Goal: Task Accomplishment & Management: Manage account settings

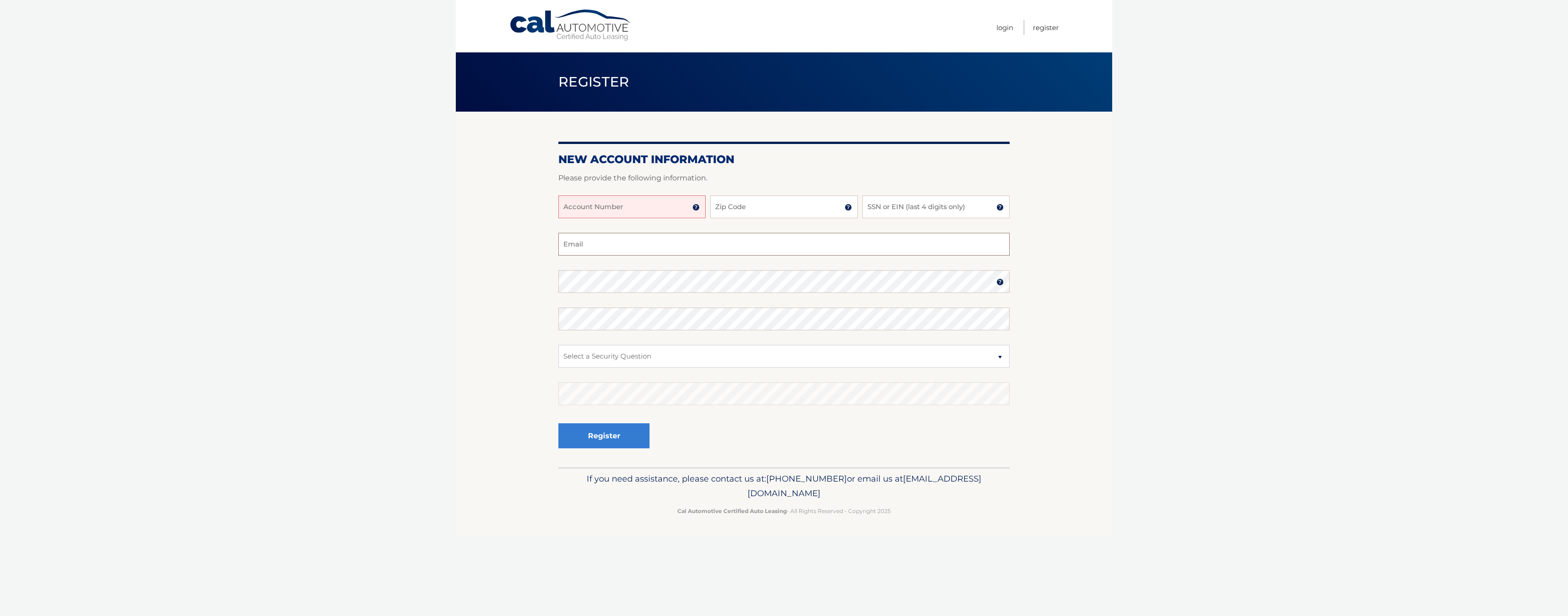
click at [663, 251] on input "Email" at bounding box center [783, 244] width 451 height 23
drag, startPoint x: 633, startPoint y: 189, endPoint x: 632, endPoint y: 195, distance: 6.1
click at [633, 191] on div at bounding box center [783, 190] width 451 height 11
click at [632, 200] on input "Account Number" at bounding box center [632, 206] width 147 height 23
type input "44456005405"
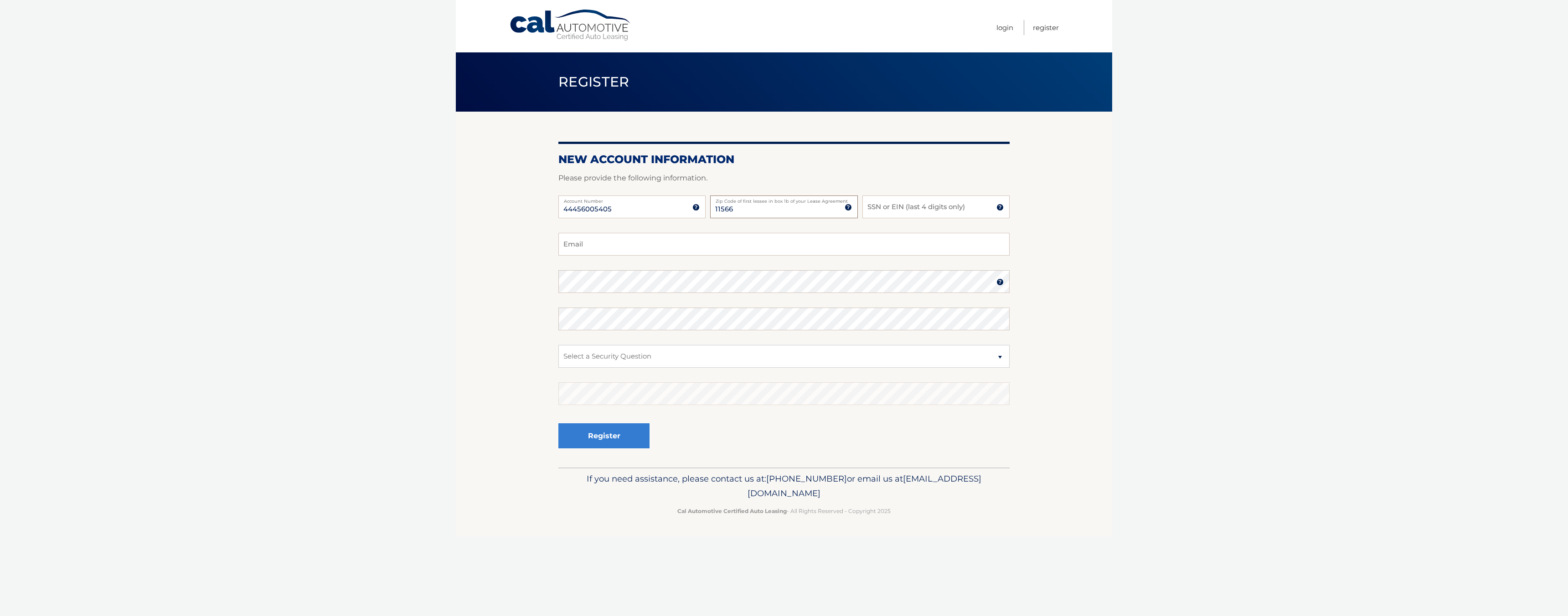
type input "11566"
type input "8411"
type input "marckaris7@gmail.com"
click at [699, 364] on select "Select a Security Question What was the name of your elementary school? What is…" at bounding box center [783, 356] width 451 height 23
select select "2"
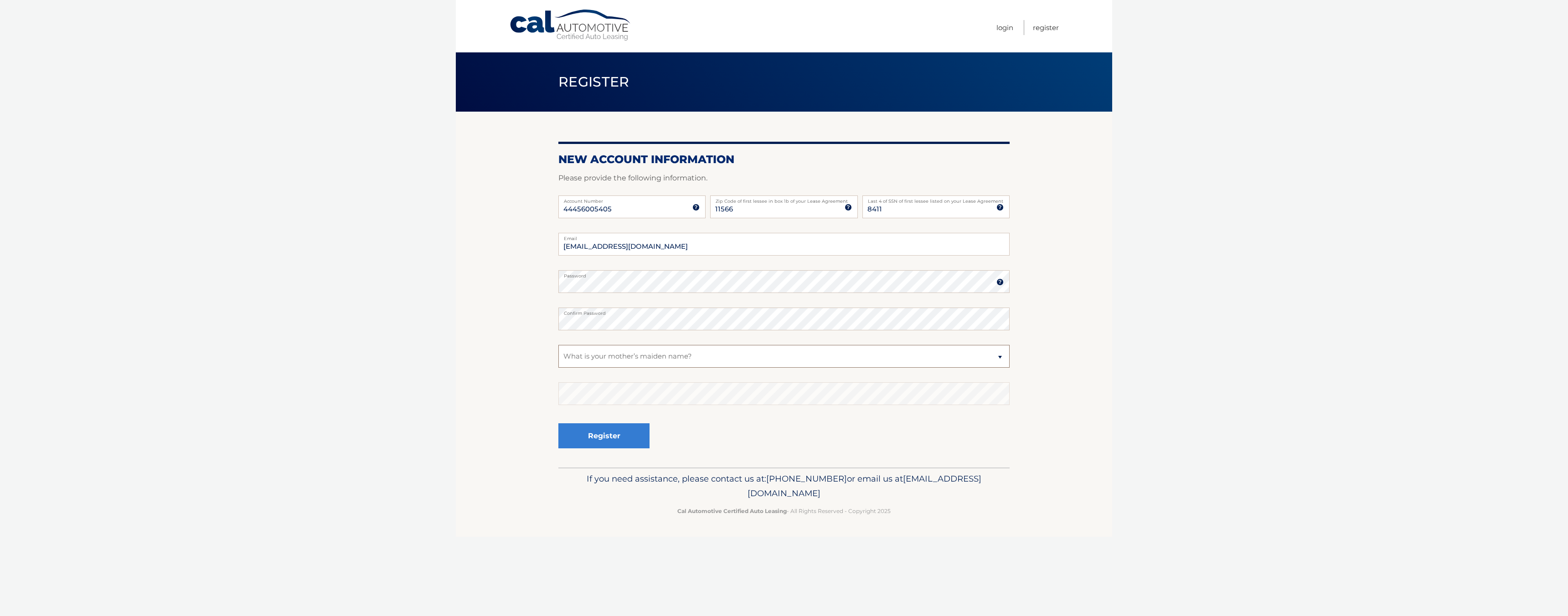
click at [558, 345] on select "Select a Security Question What was the name of your elementary school? What is…" at bounding box center [783, 356] width 451 height 23
click at [606, 438] on button "Register" at bounding box center [604, 436] width 91 height 25
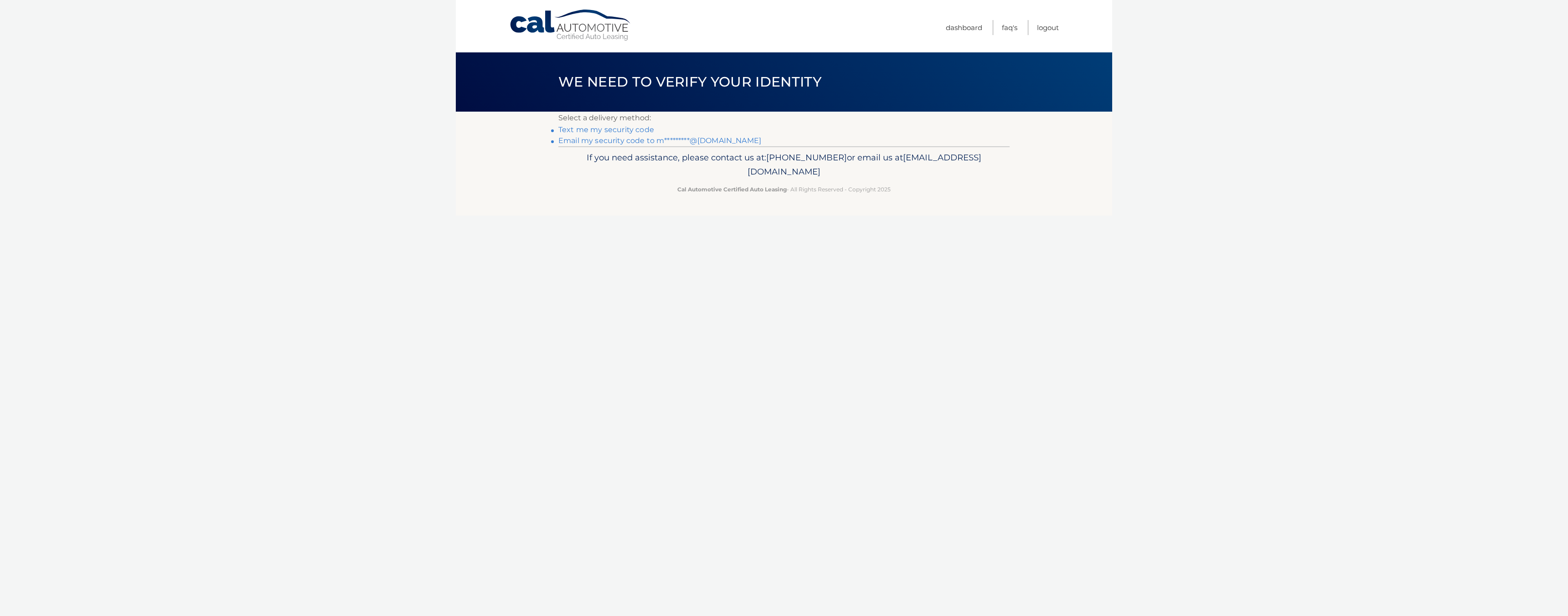
click at [638, 142] on link "Email my security code to m*********@gmail.com" at bounding box center [659, 141] width 203 height 9
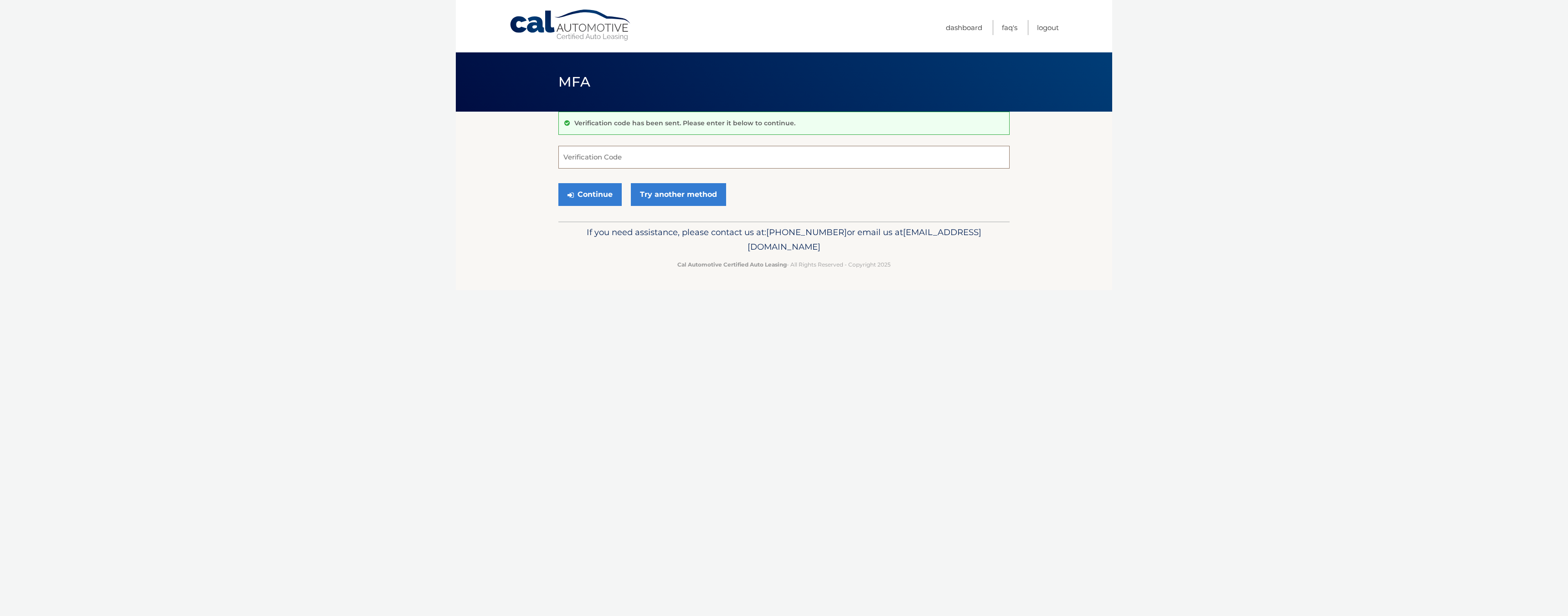
click at [609, 158] on input "Verification Code" at bounding box center [783, 157] width 451 height 23
paste input "235249"
type input "235249"
click at [598, 198] on button "Continue" at bounding box center [590, 194] width 63 height 23
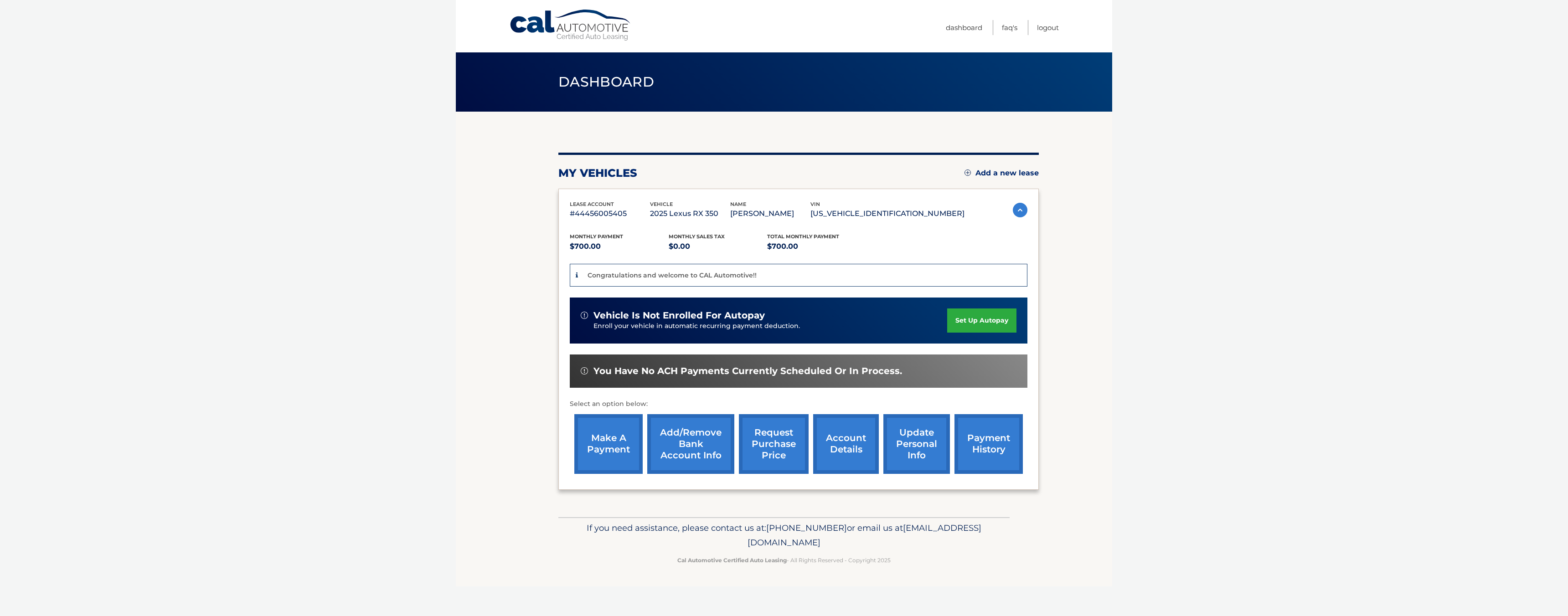
click at [984, 327] on link "set up autopay" at bounding box center [982, 321] width 69 height 24
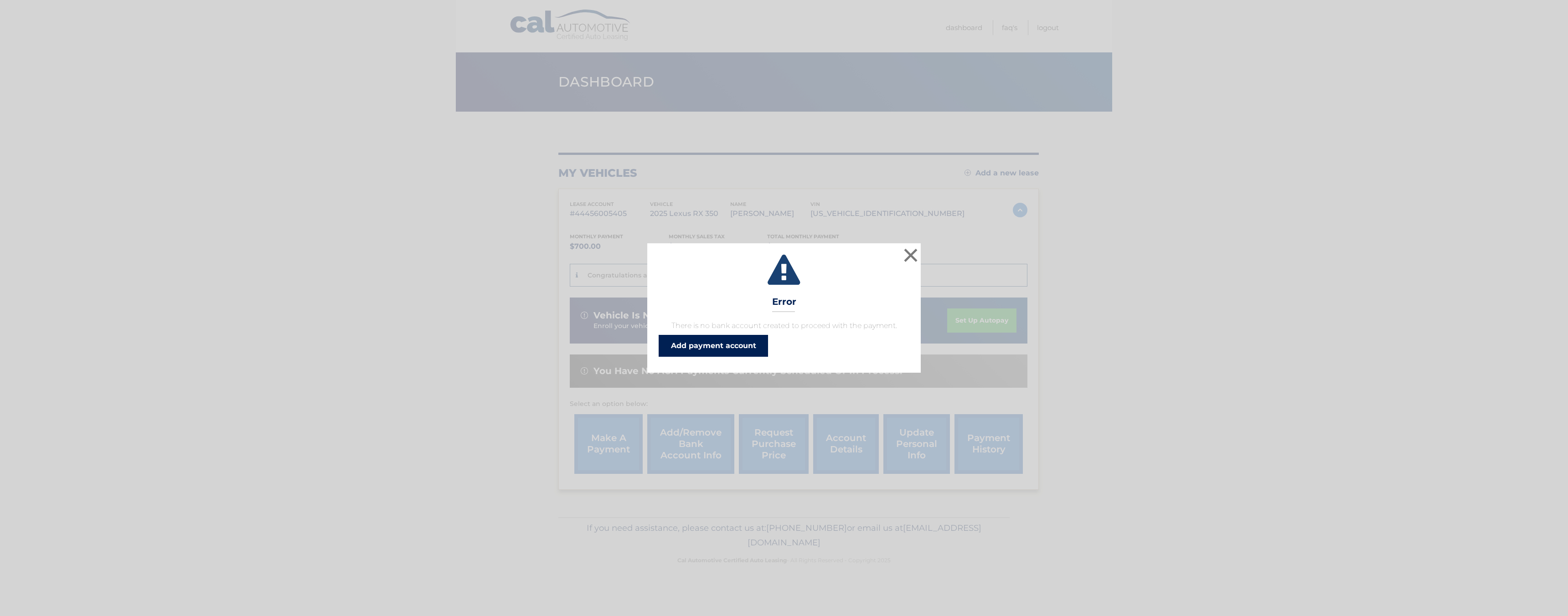
click at [695, 343] on link "Add payment account" at bounding box center [713, 346] width 110 height 22
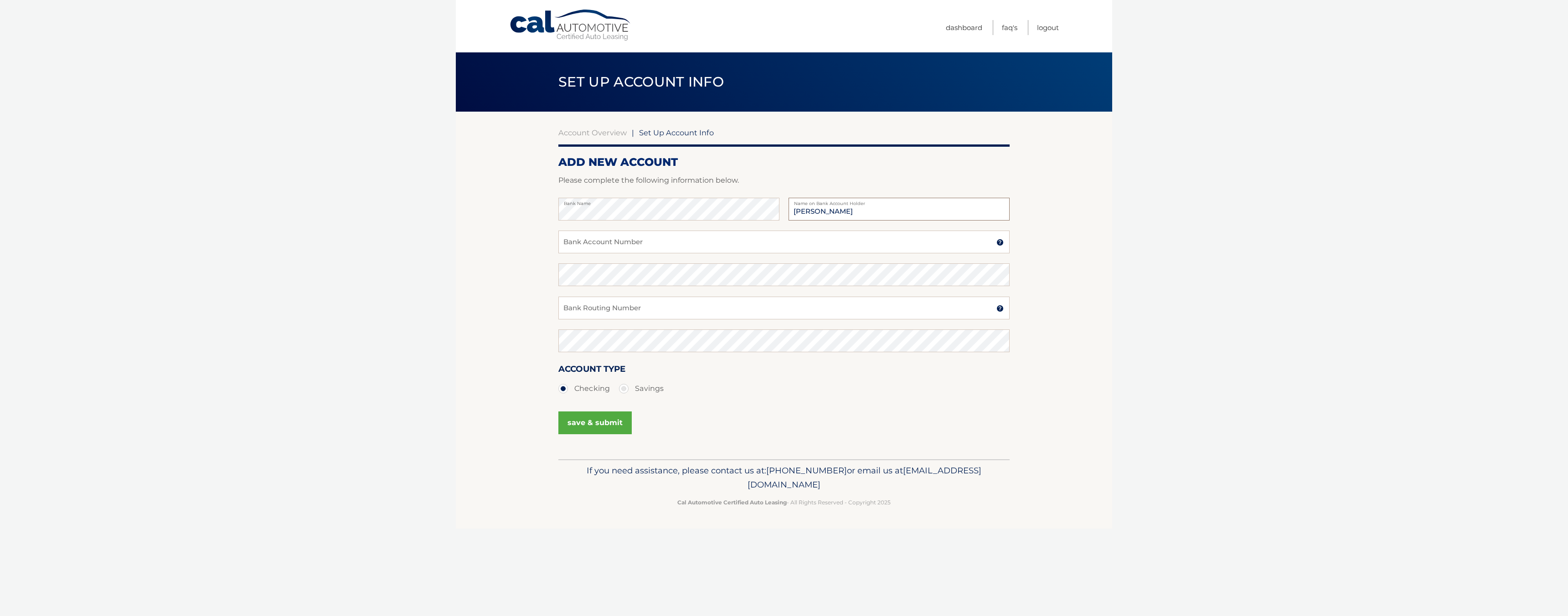
type input "Marc Karis"
click at [606, 246] on input "Bank Account Number" at bounding box center [783, 242] width 451 height 23
type input "021000322"
click at [638, 304] on input "Bank Routing Number" at bounding box center [783, 307] width 451 height 23
drag, startPoint x: 646, startPoint y: 241, endPoint x: 270, endPoint y: 177, distance: 381.4
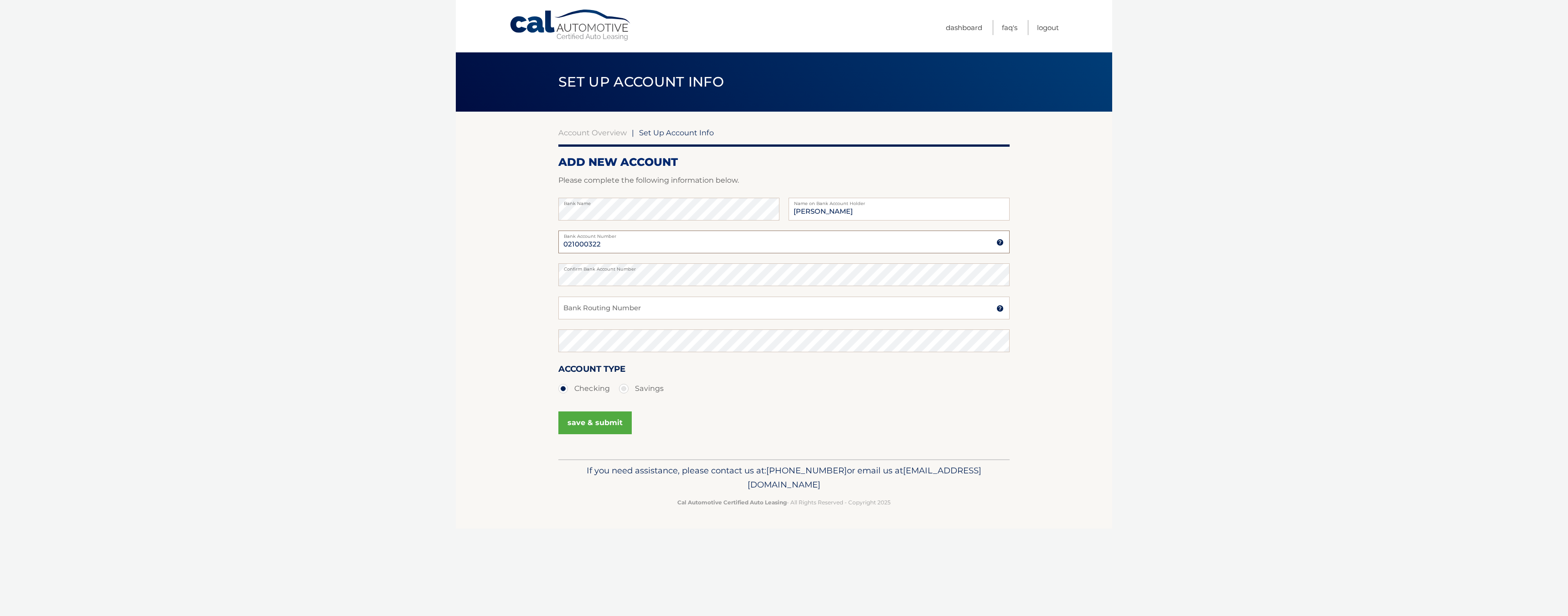
click at [285, 177] on body "Cal Automotive Menu Dashboard FAQ's Logout |" at bounding box center [784, 308] width 1568 height 616
type input "483070219891"
click at [296, 197] on body "Cal Automotive Menu Dashboard FAQ's Logout |" at bounding box center [784, 308] width 1568 height 616
click at [582, 305] on input "Bank Routing Number" at bounding box center [783, 307] width 451 height 23
type input "021000322"
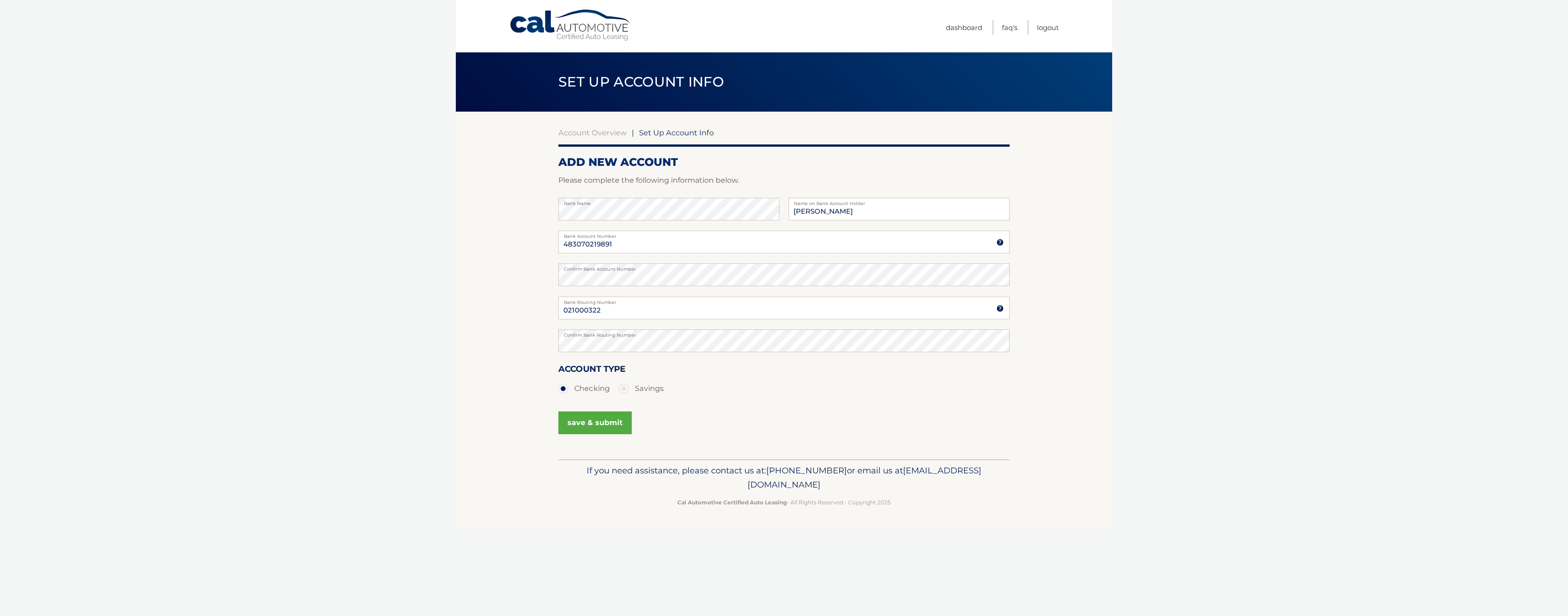
click at [601, 427] on button "save & submit" at bounding box center [595, 422] width 74 height 23
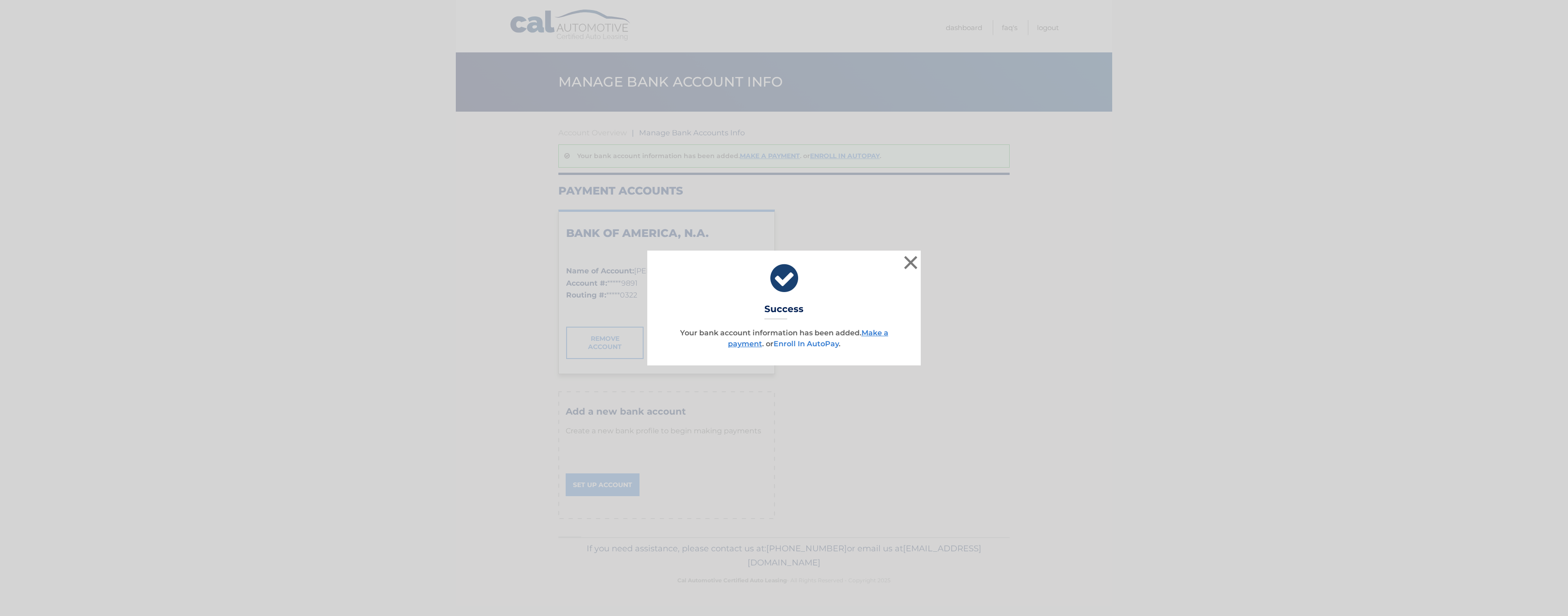
click at [801, 341] on link "Enroll In AutoPay" at bounding box center [806, 344] width 65 height 9
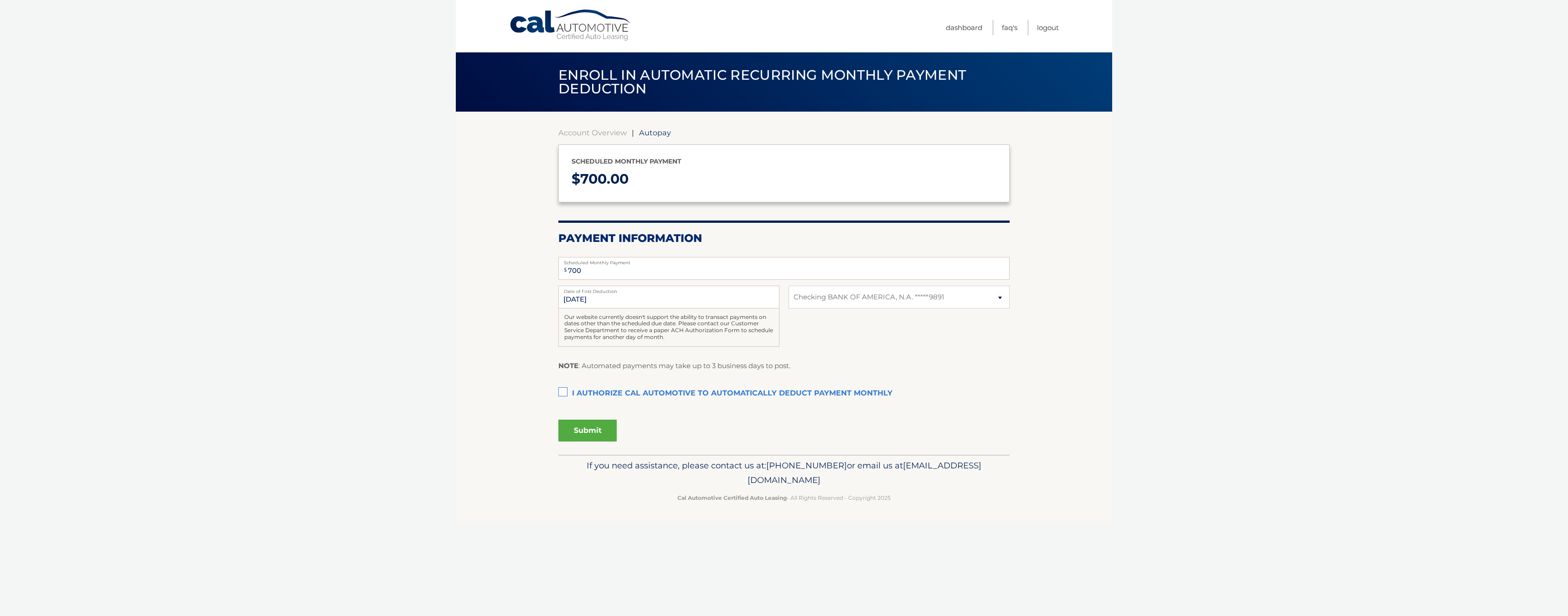
select select "NmY1MzZlM2QtMmI0My00MTk5LWFkNTQtN2FiZDExNzllNTEy"
click at [559, 388] on label "I authorize cal automotive to automatically deduct payment monthly This checkbo…" at bounding box center [783, 394] width 451 height 18
click at [0, 0] on input "I authorize cal automotive to automatically deduct payment monthly This checkbo…" at bounding box center [0, 0] width 0 height 0
drag, startPoint x: 580, startPoint y: 431, endPoint x: 628, endPoint y: 453, distance: 52.8
click at [580, 431] on button "Submit" at bounding box center [587, 431] width 58 height 22
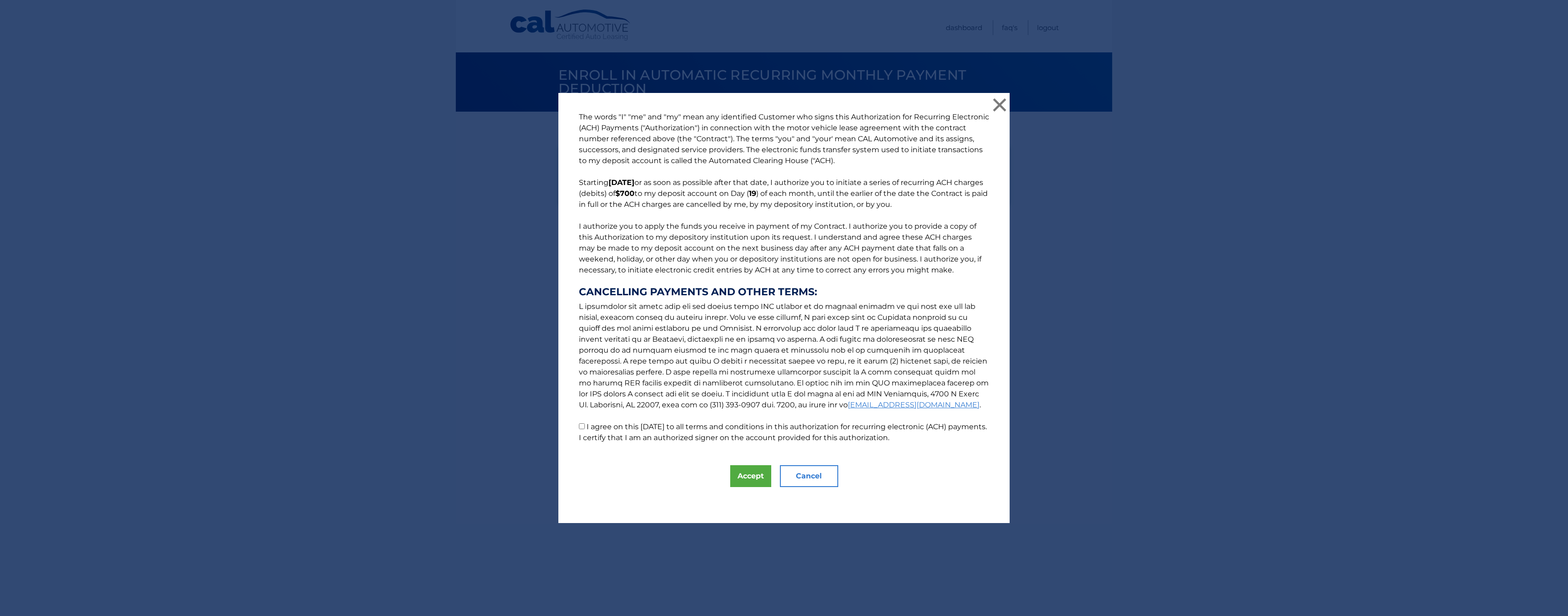
click at [579, 425] on input "I agree on this [DATE] to all terms and conditions in this authorization for re…" at bounding box center [582, 427] width 6 height 6
checkbox input "true"
click at [750, 475] on button "Accept" at bounding box center [751, 477] width 41 height 22
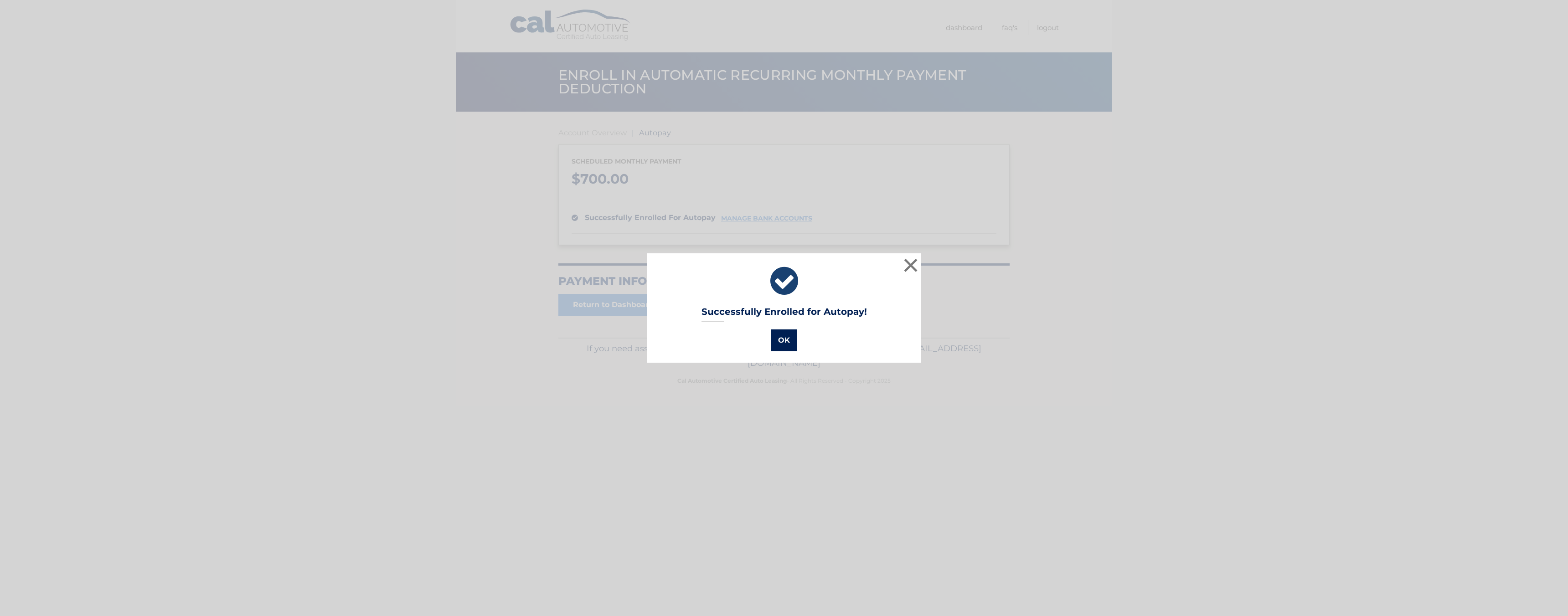
click at [772, 339] on button "OK" at bounding box center [783, 340] width 26 height 22
